Goal: Information Seeking & Learning: Learn about a topic

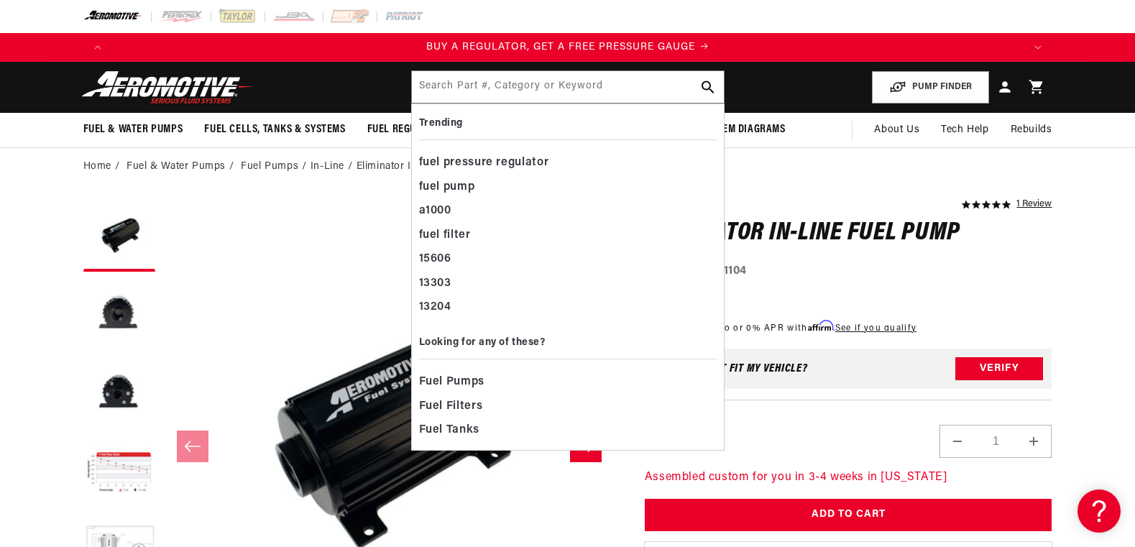
scroll to position [1, 0]
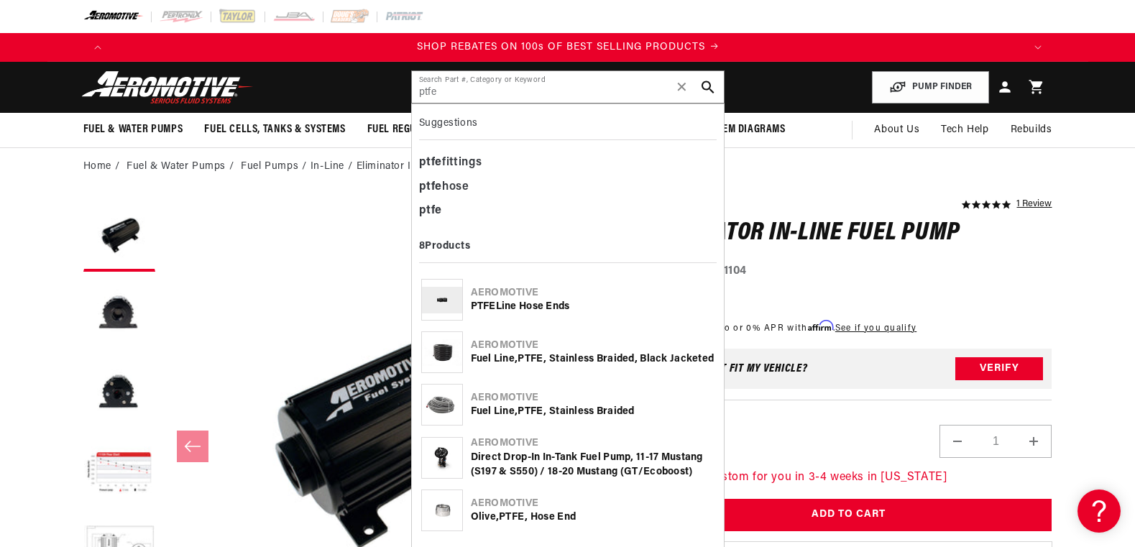
type input "ptfe"
click at [516, 300] on div "PTFE Line Hose Ends" at bounding box center [593, 307] width 244 height 14
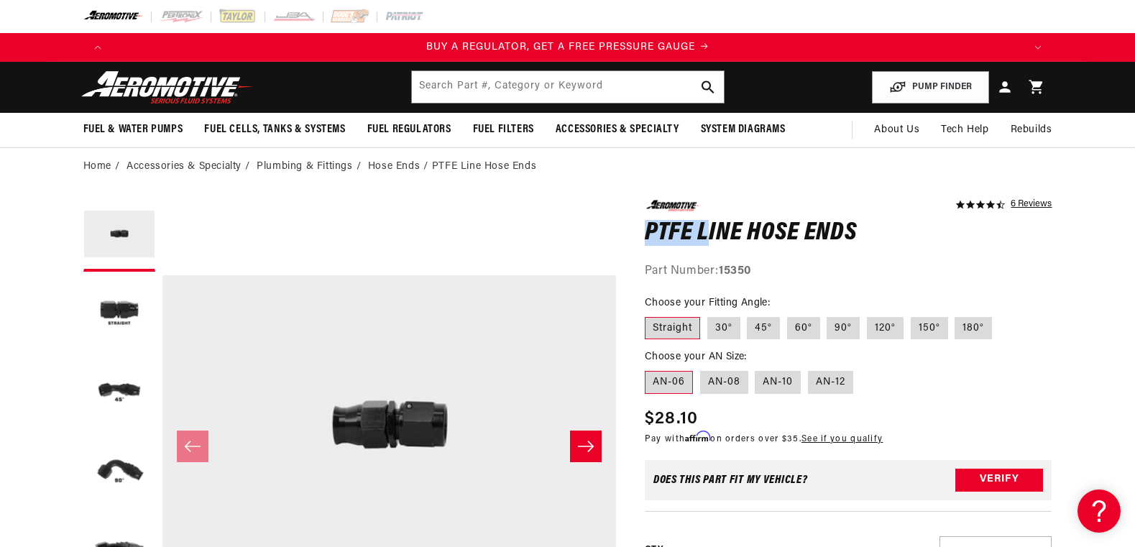
click at [698, 229] on h1 "PTFE Line Hose Ends" at bounding box center [848, 233] width 407 height 23
drag, startPoint x: 692, startPoint y: 229, endPoint x: 677, endPoint y: 223, distance: 15.9
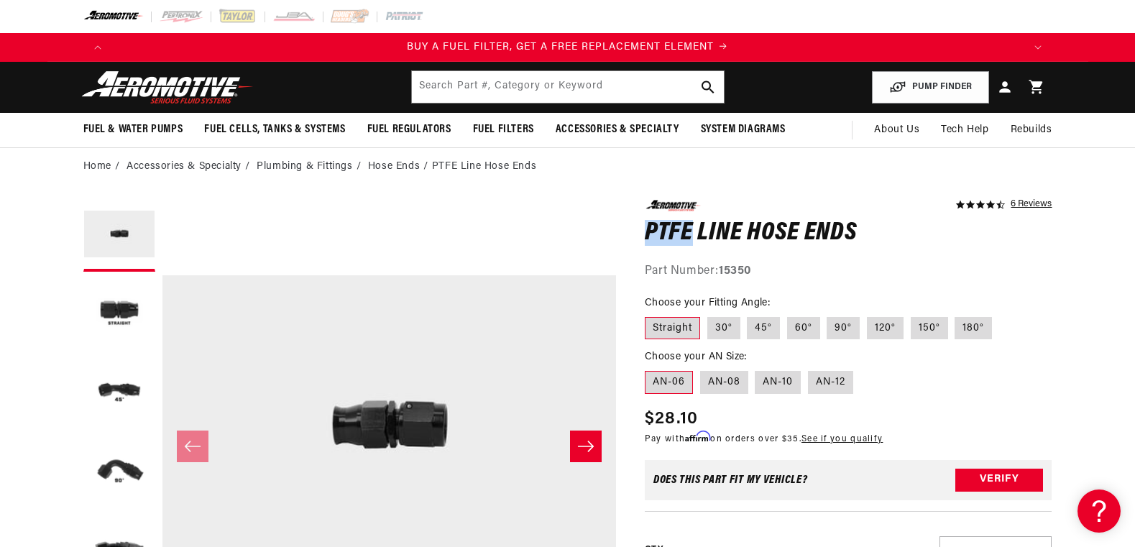
copy h1 "PTFE"
click at [510, 78] on input "text" at bounding box center [568, 87] width 312 height 32
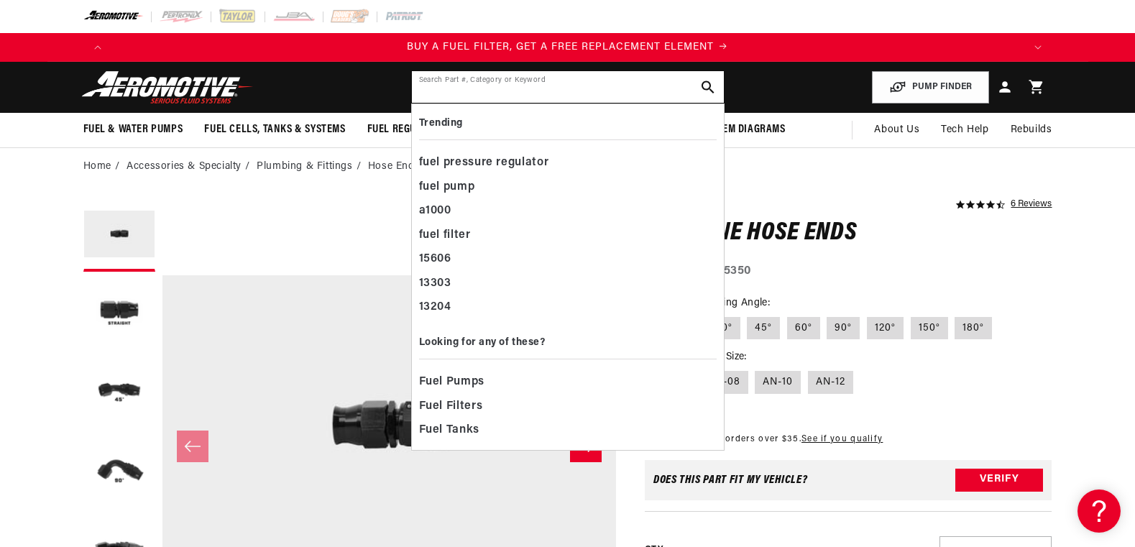
paste input "PTFE"
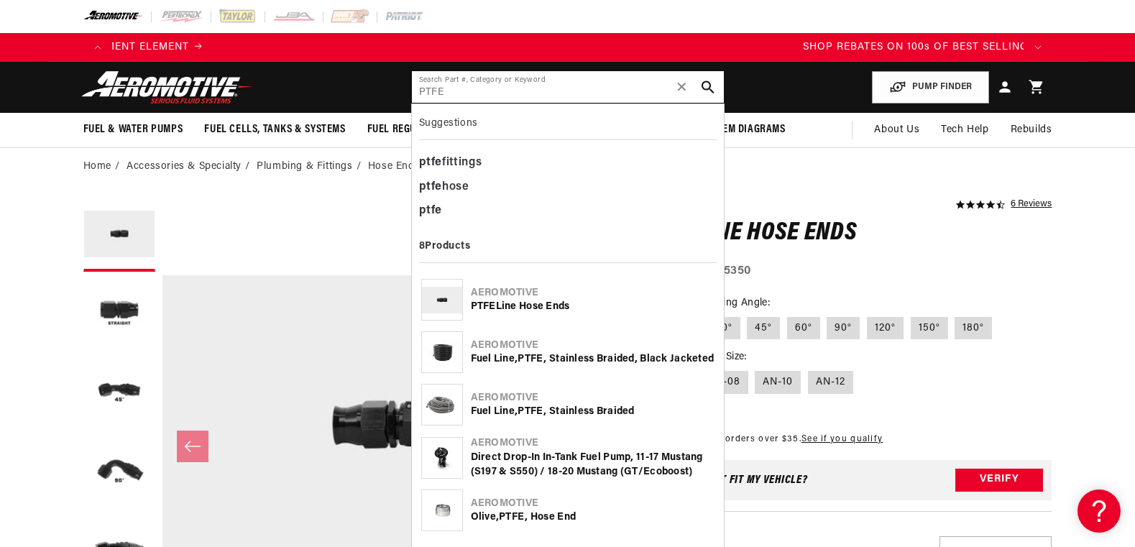
scroll to position [0, 1672]
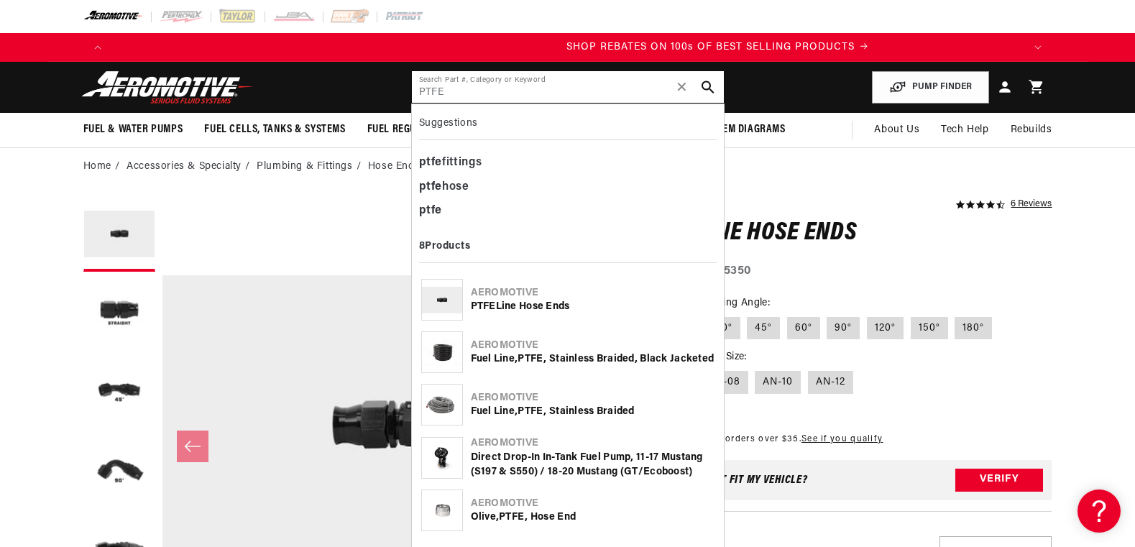
type input "PTFE"
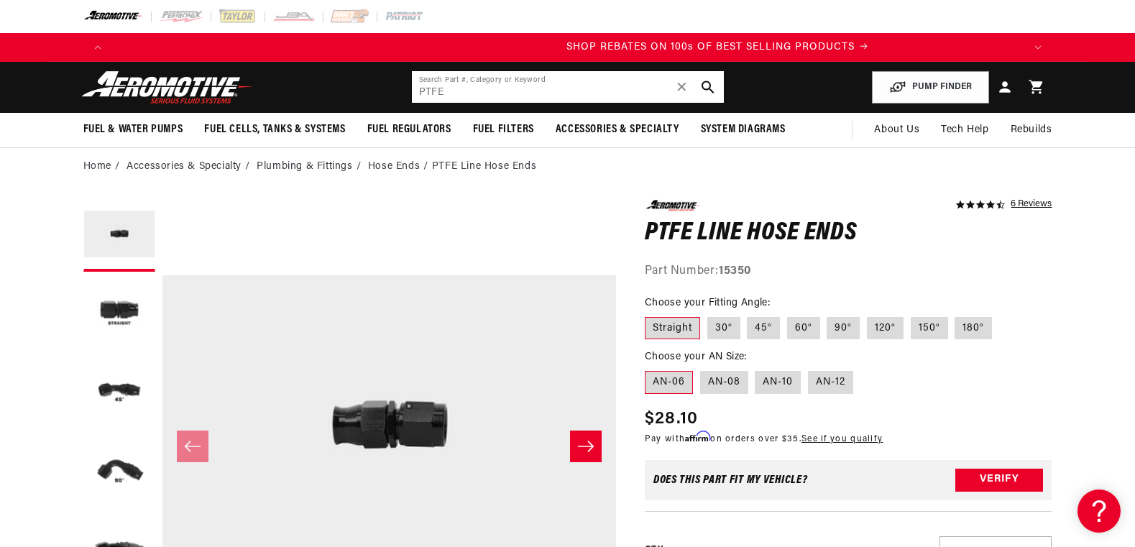
scroll to position [0, 1822]
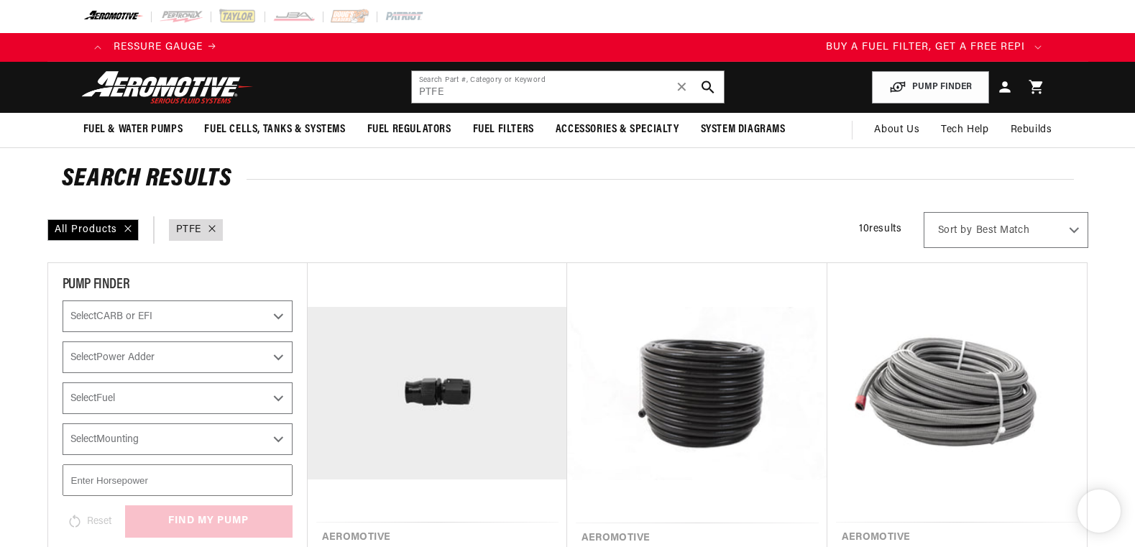
scroll to position [0, 887]
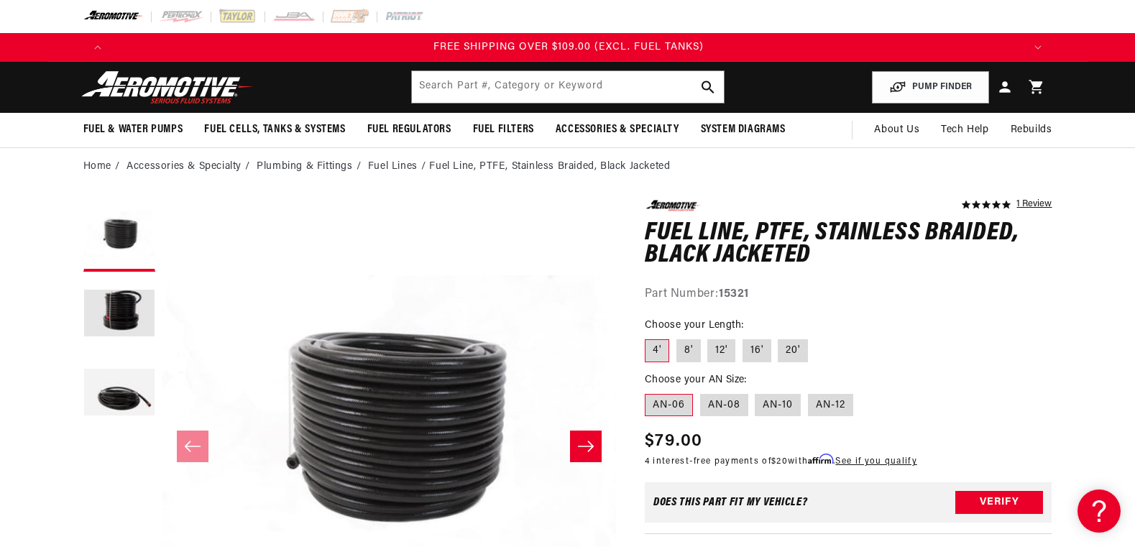
scroll to position [0, 2734]
